Goal: Information Seeking & Learning: Check status

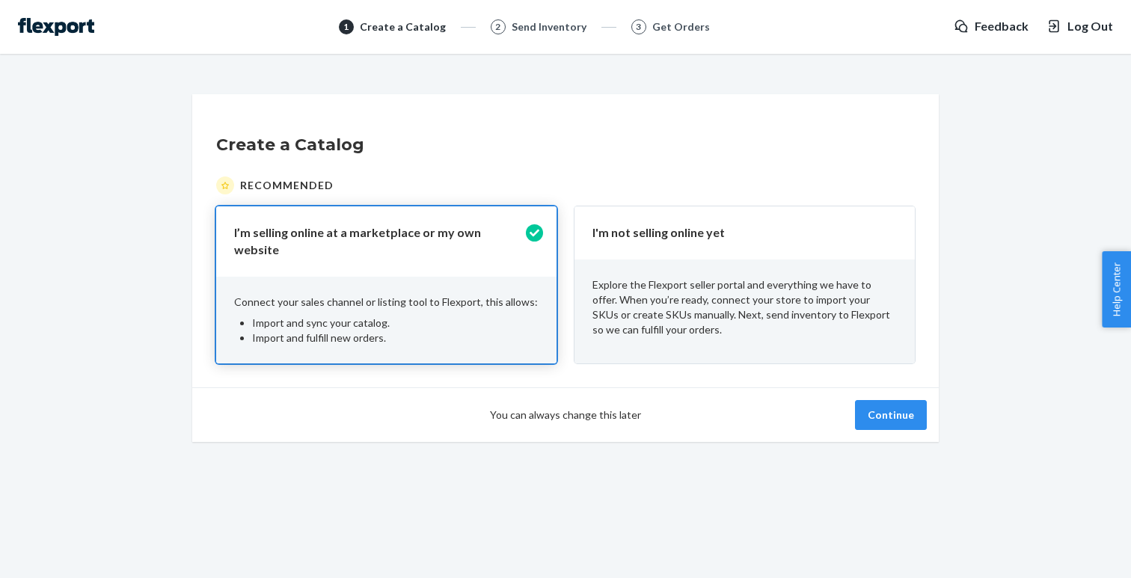
click at [590, 413] on span "You can always change this later" at bounding box center [565, 415] width 151 height 15
click at [901, 406] on button "Continue" at bounding box center [891, 415] width 72 height 30
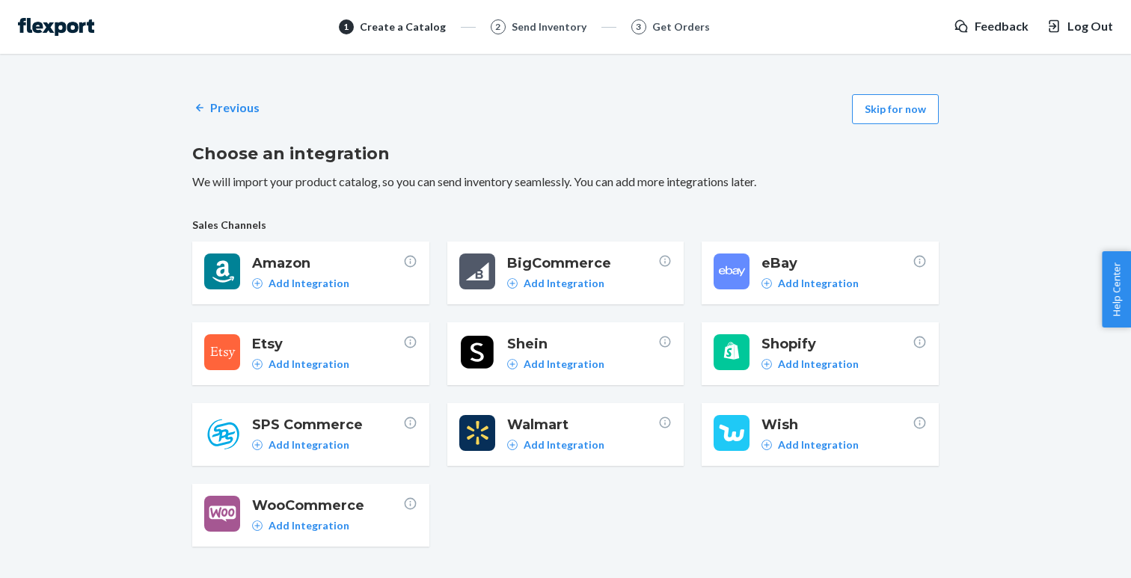
click at [1079, 25] on span "Log Out" at bounding box center [1091, 26] width 46 height 17
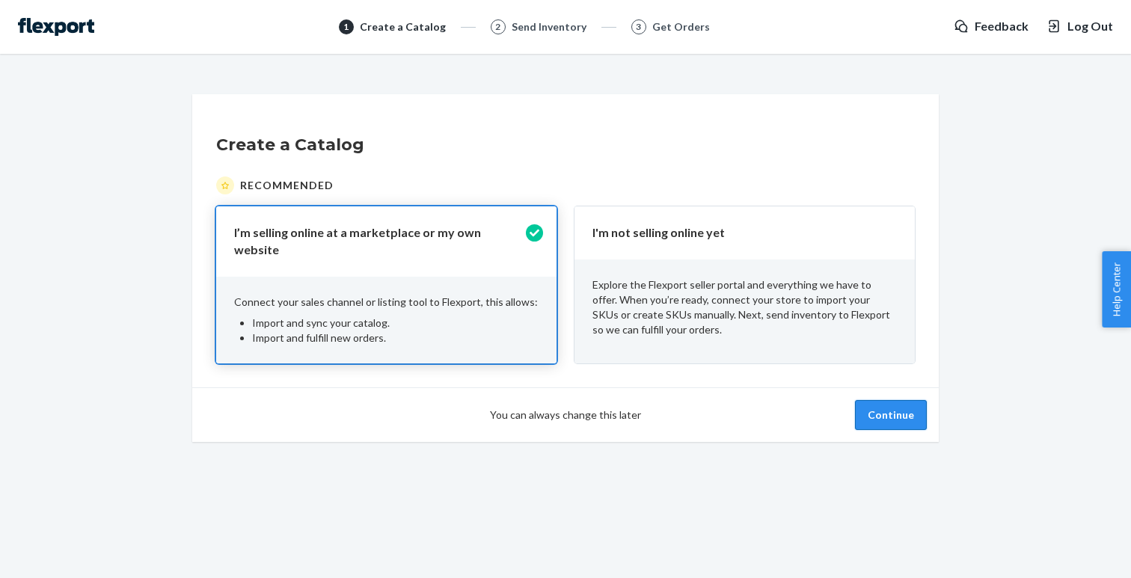
click at [880, 402] on button "Continue" at bounding box center [891, 415] width 72 height 30
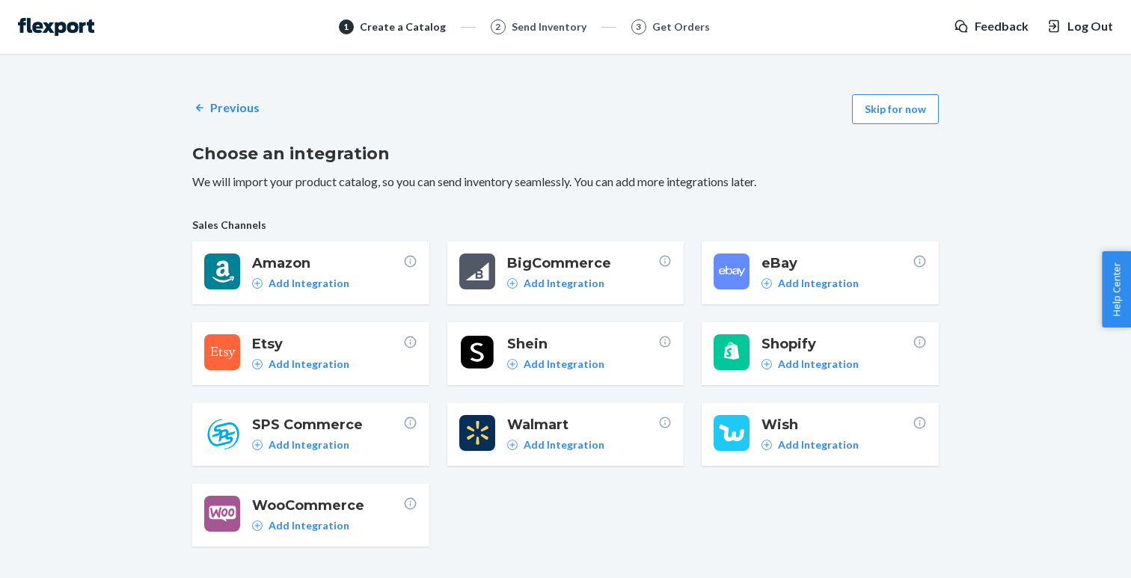
click at [845, 350] on span "Shopify" at bounding box center [837, 343] width 151 height 19
click at [889, 111] on button "Skip for now" at bounding box center [895, 109] width 87 height 30
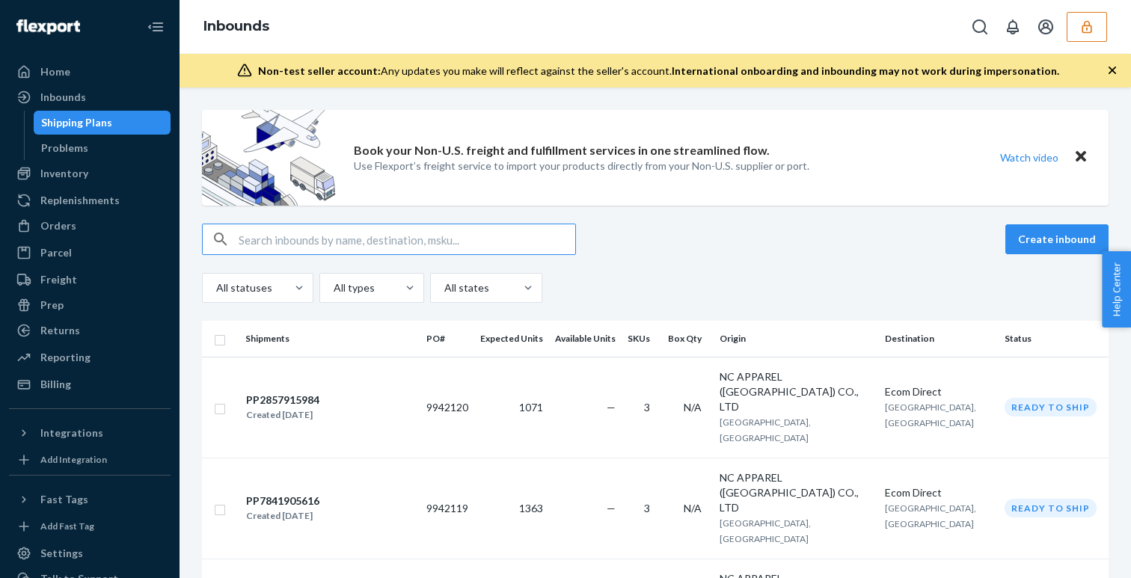
click at [1079, 29] on button "button" at bounding box center [1087, 27] width 40 height 30
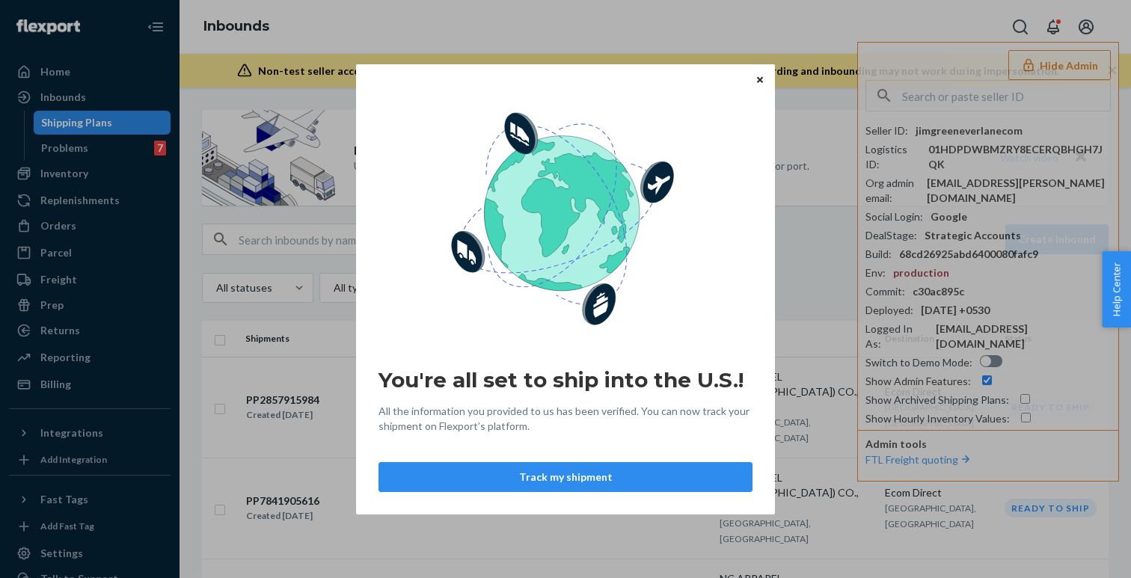
click at [760, 76] on icon "Close" at bounding box center [760, 80] width 6 height 9
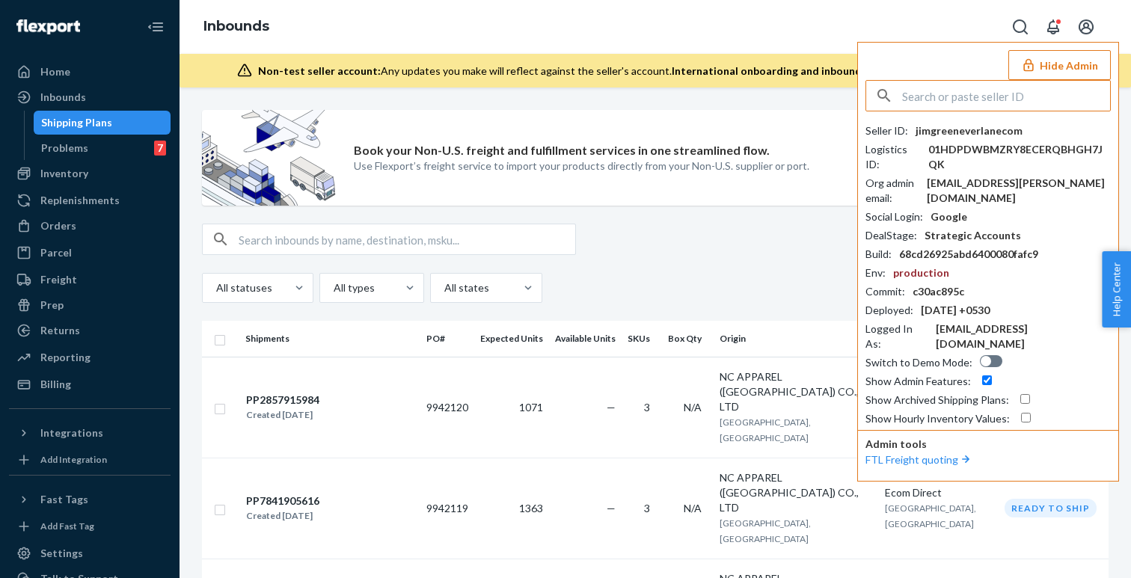
click at [976, 91] on input "text" at bounding box center [1006, 96] width 208 height 30
paste input "DP933GKQ0FB"
click at [965, 106] on input "DP933GKQ0FB" at bounding box center [1006, 96] width 208 height 30
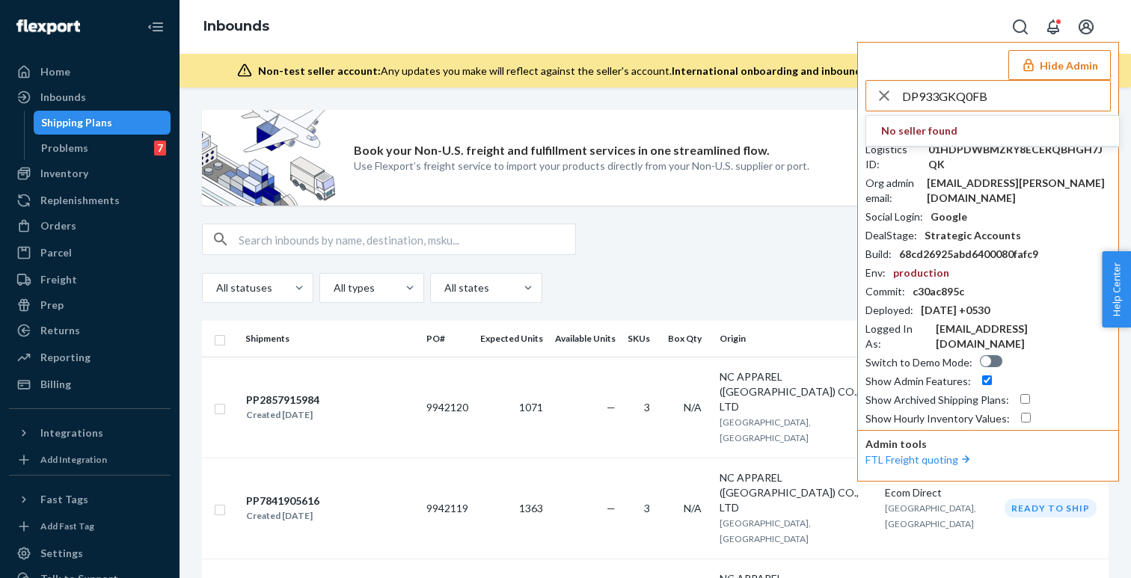
paste input "dandscoveryllccom"
type input "dandscoveryllccom"
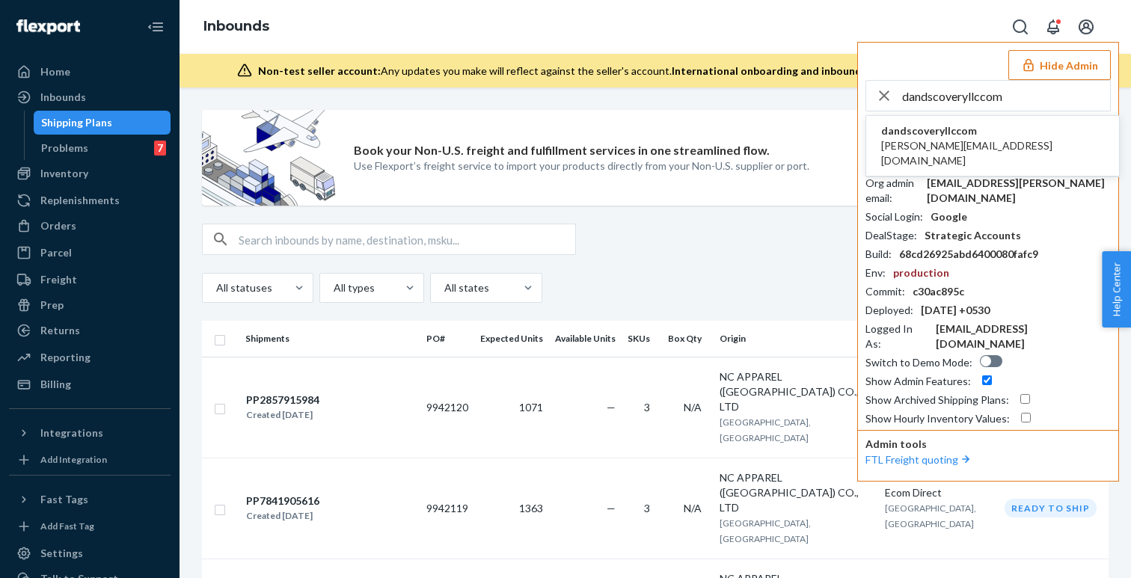
click at [964, 138] on span "dandscoveryllccom" at bounding box center [992, 130] width 223 height 15
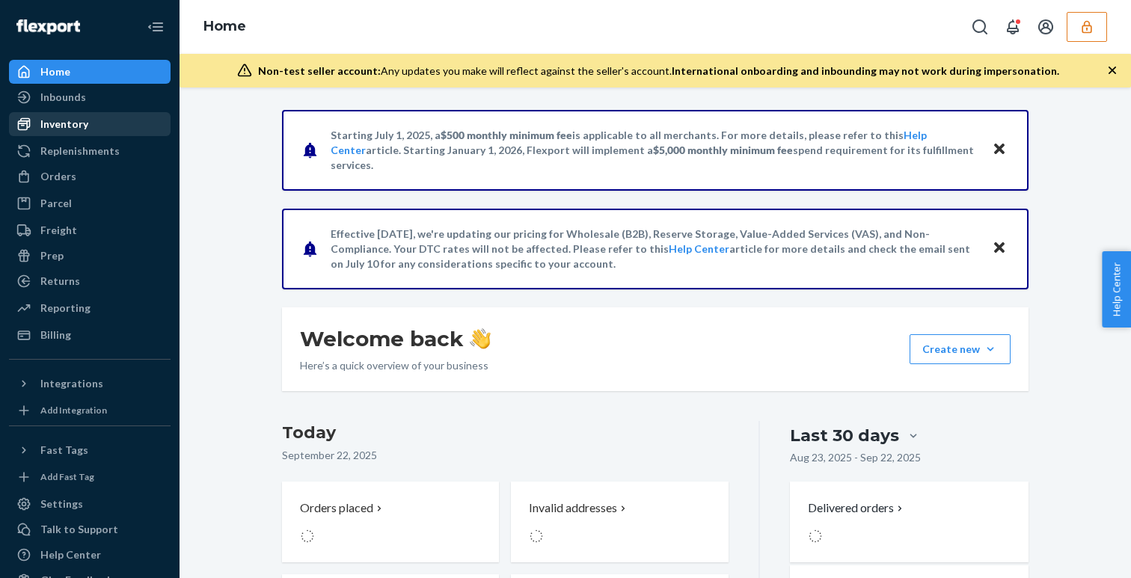
click at [73, 114] on div "Inventory" at bounding box center [89, 124] width 159 height 21
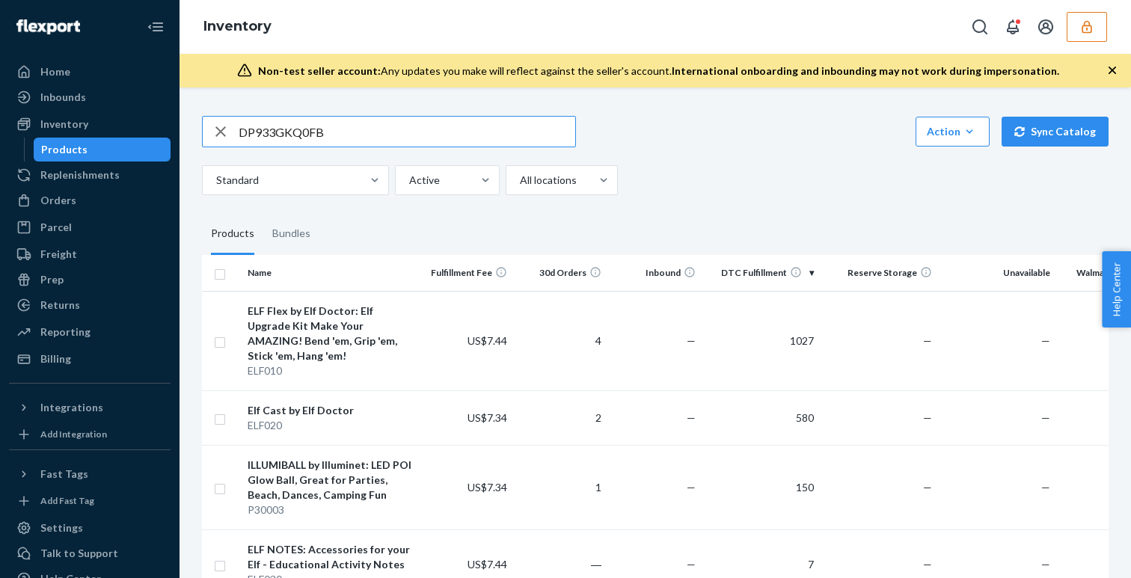
type input "DP933GKQ0FB"
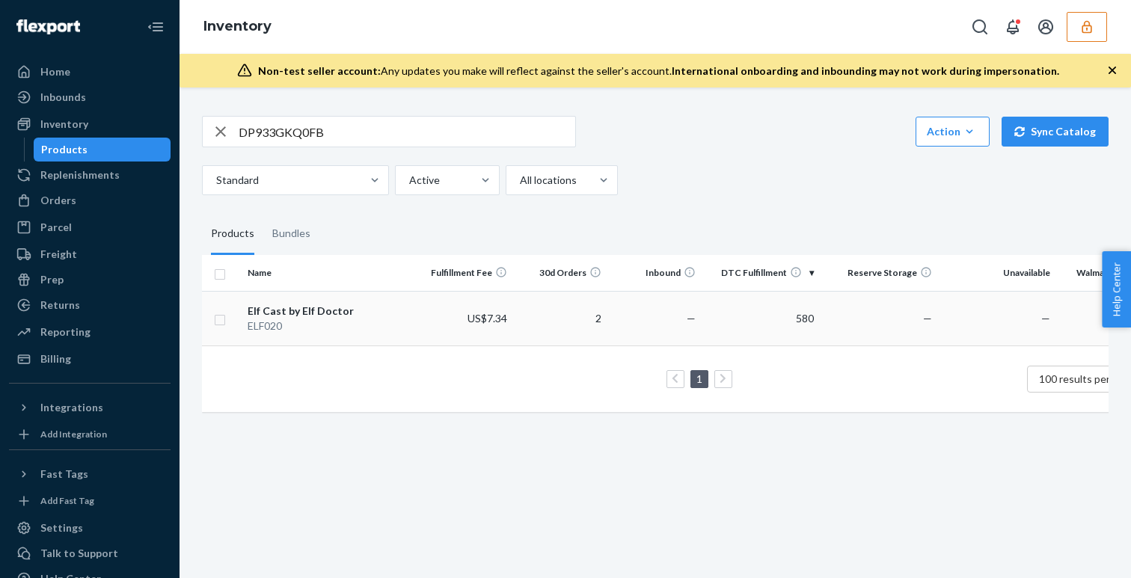
click at [481, 326] on td "US$7.34" at bounding box center [465, 318] width 94 height 55
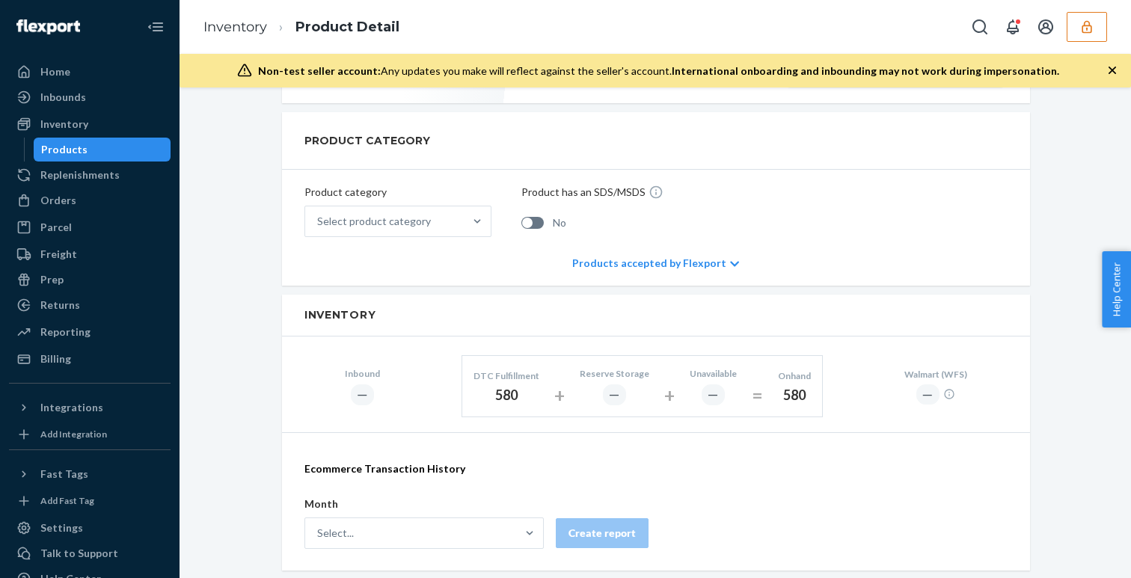
scroll to position [555, 0]
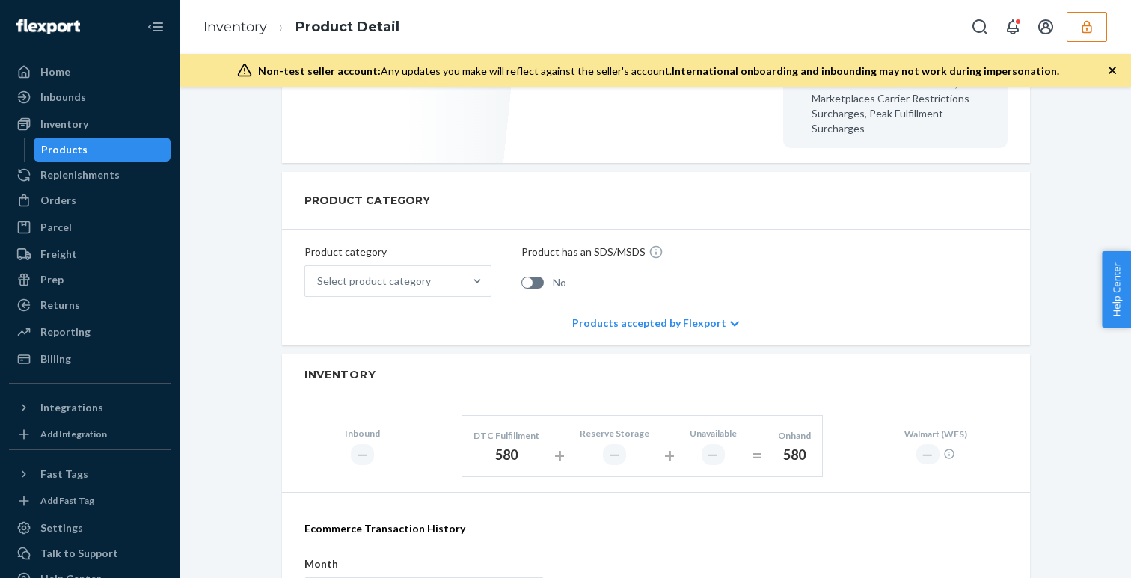
scroll to position [505, 0]
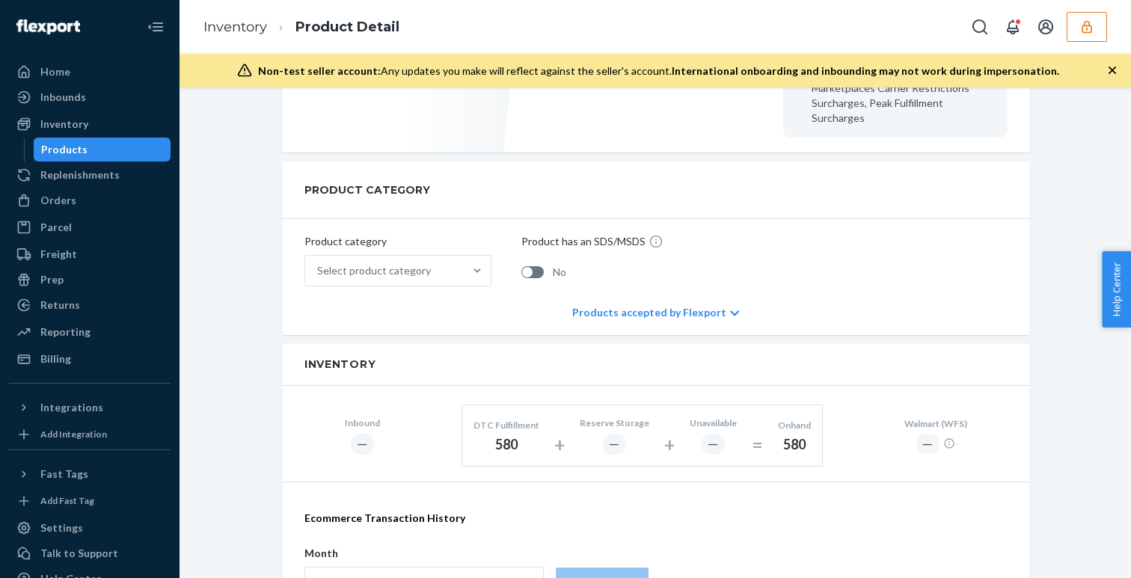
click at [498, 435] on div "580" at bounding box center [507, 444] width 66 height 19
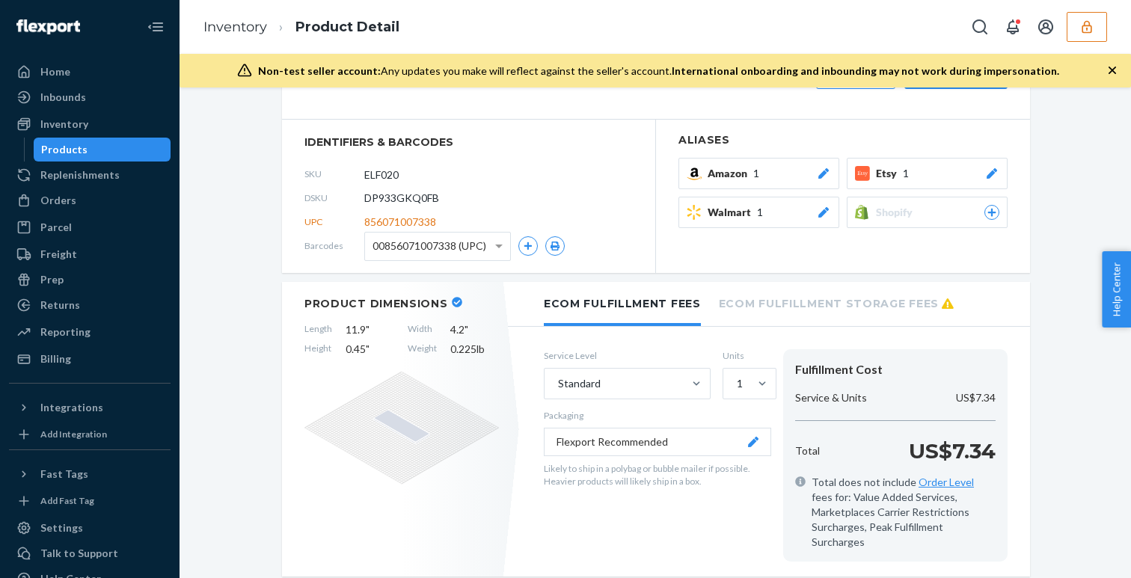
scroll to position [73, 0]
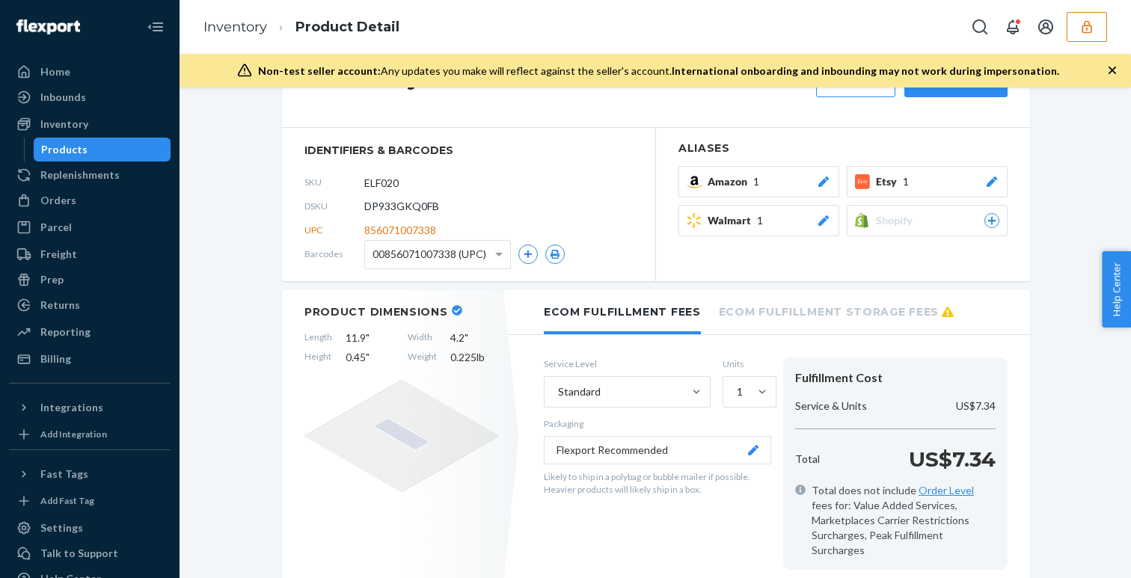
click at [728, 183] on span "Amazon" at bounding box center [731, 181] width 46 height 15
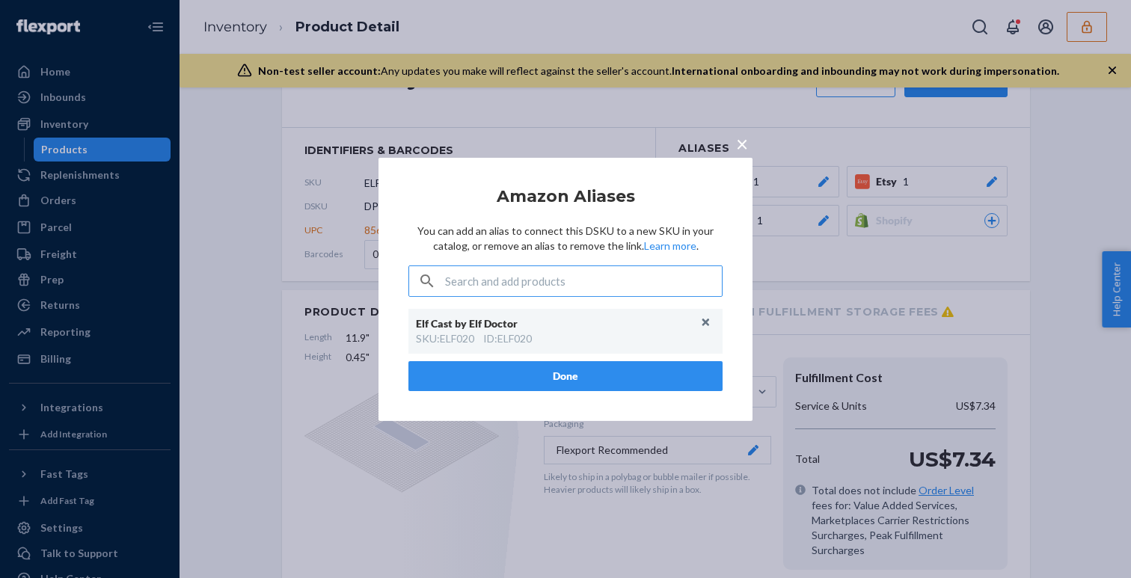
click at [739, 142] on span "×" at bounding box center [742, 142] width 12 height 25
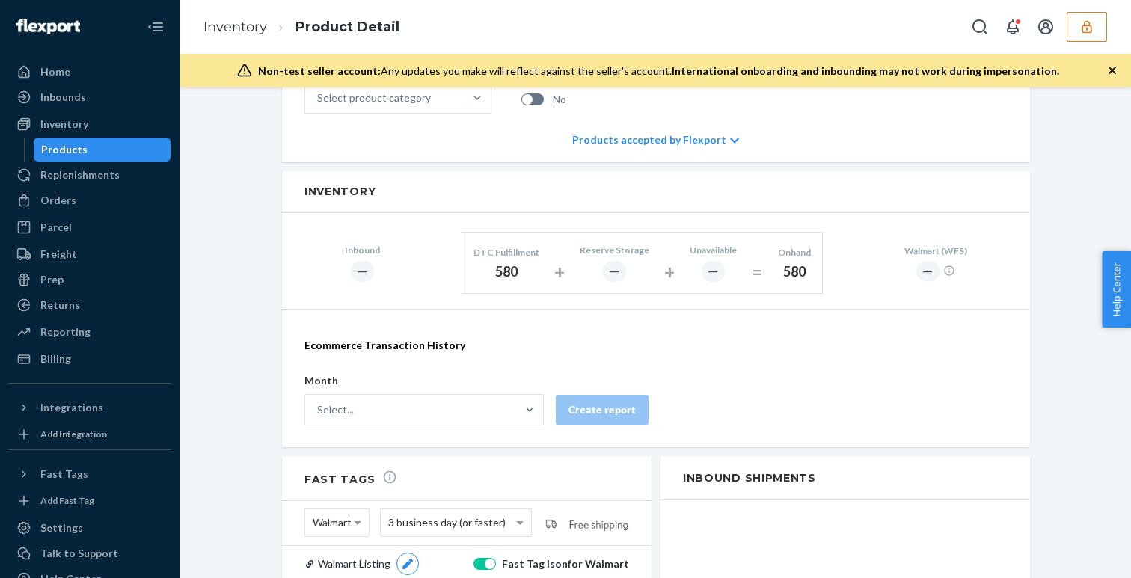
scroll to position [0, 0]
